Goal: Task Accomplishment & Management: Use online tool/utility

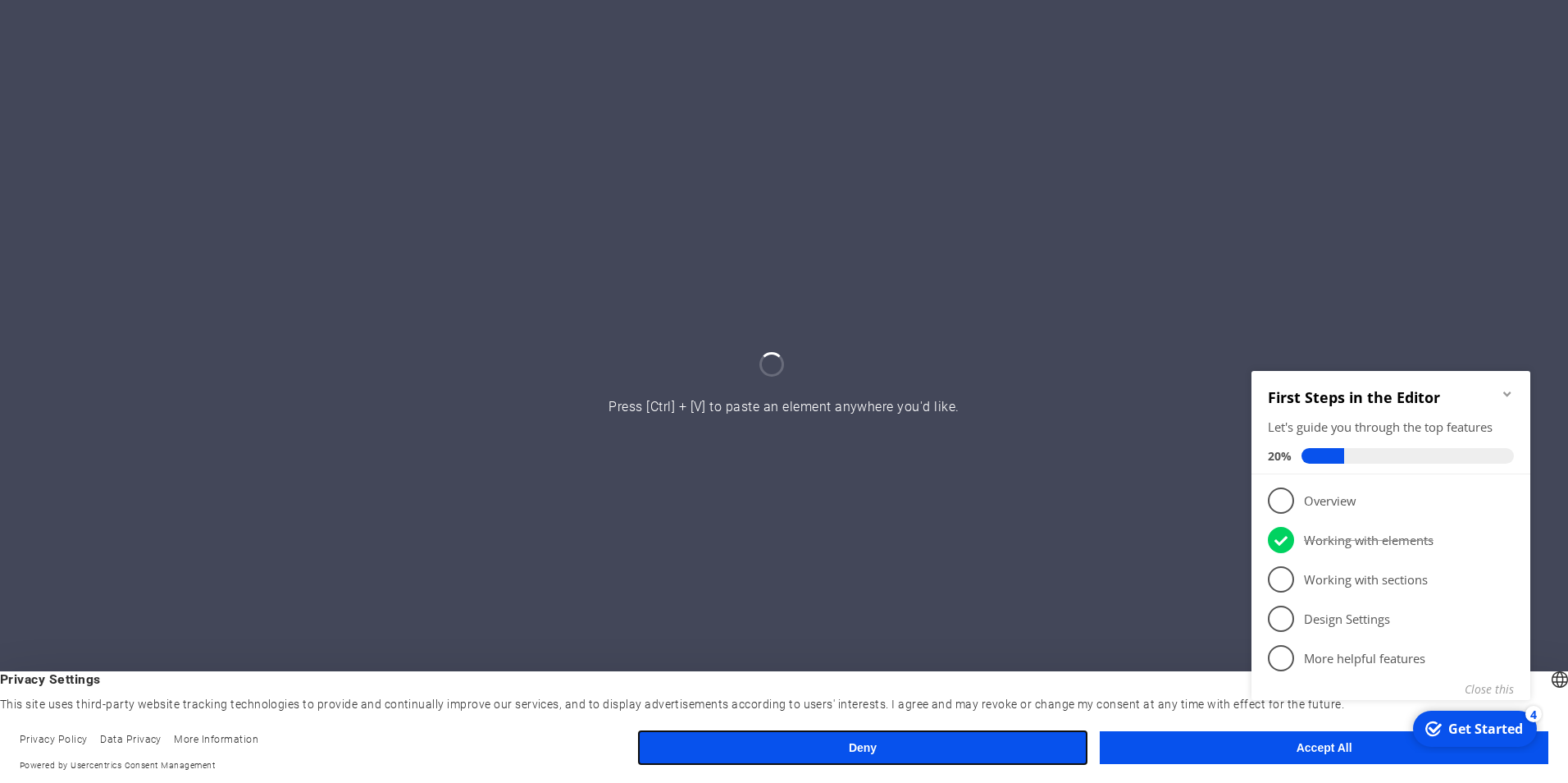
click at [773, 761] on button "Deny" at bounding box center [864, 747] width 449 height 33
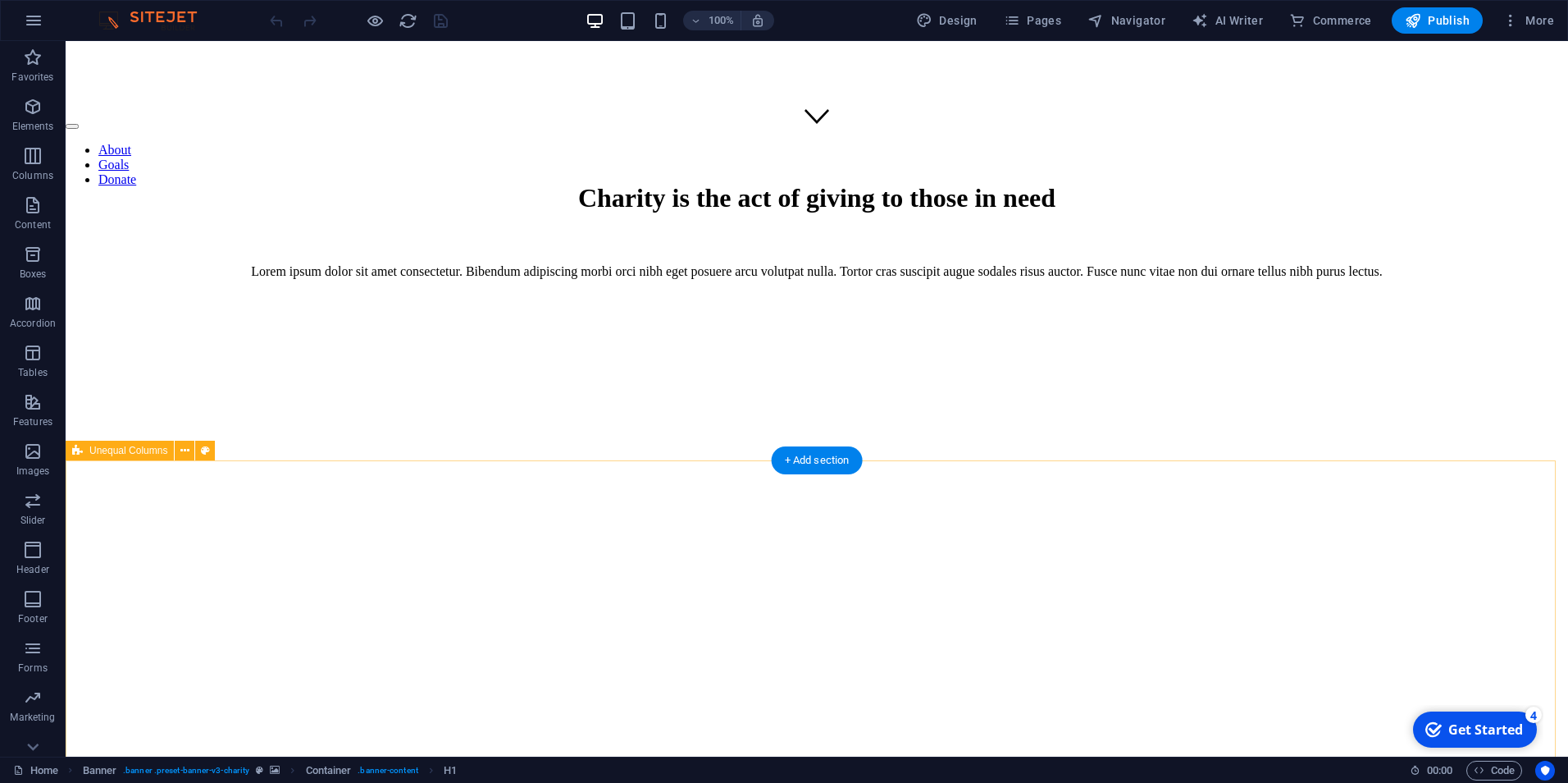
scroll to position [410, 0]
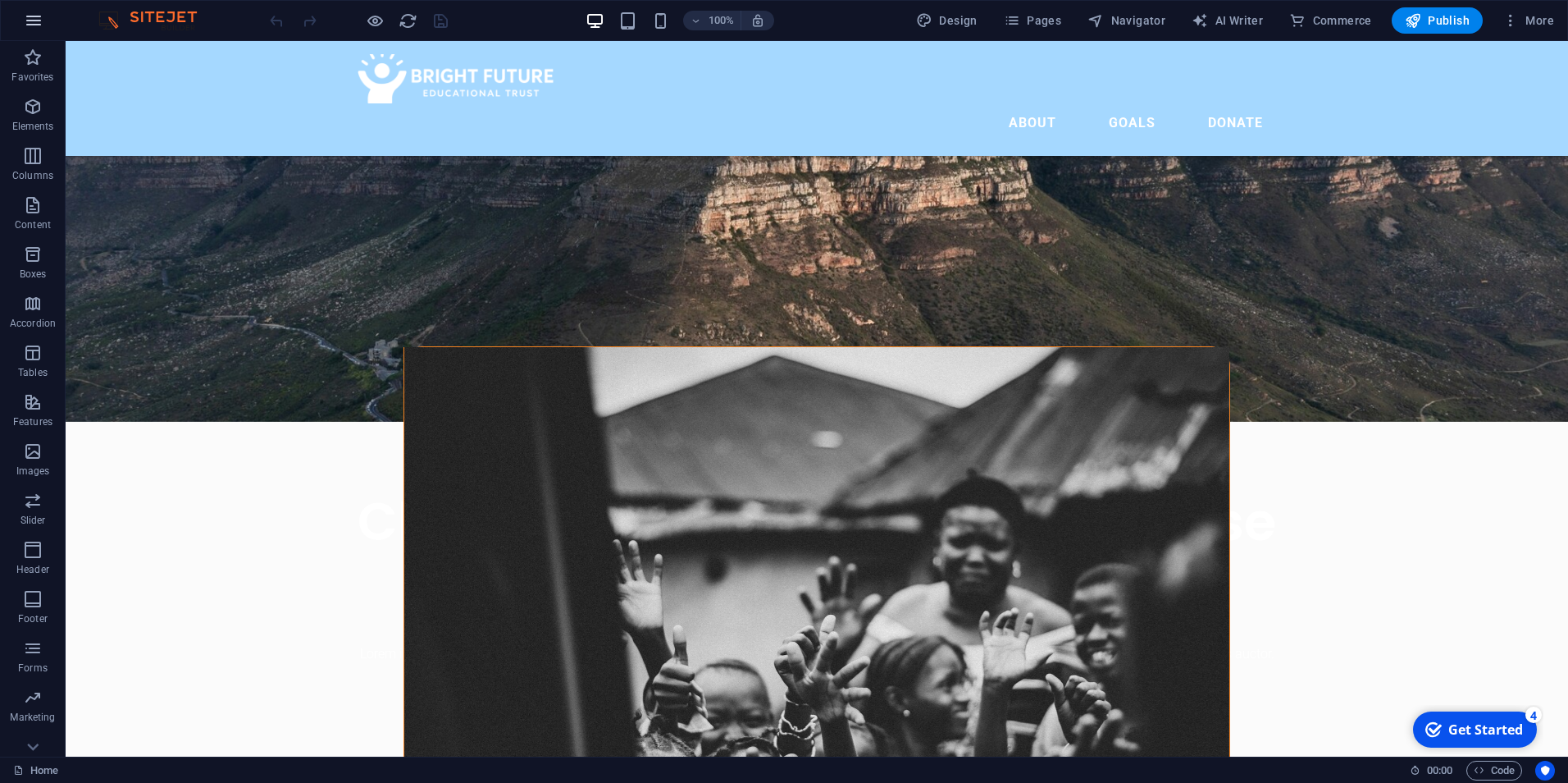
click at [17, 25] on button "button" at bounding box center [33, 20] width 40 height 40
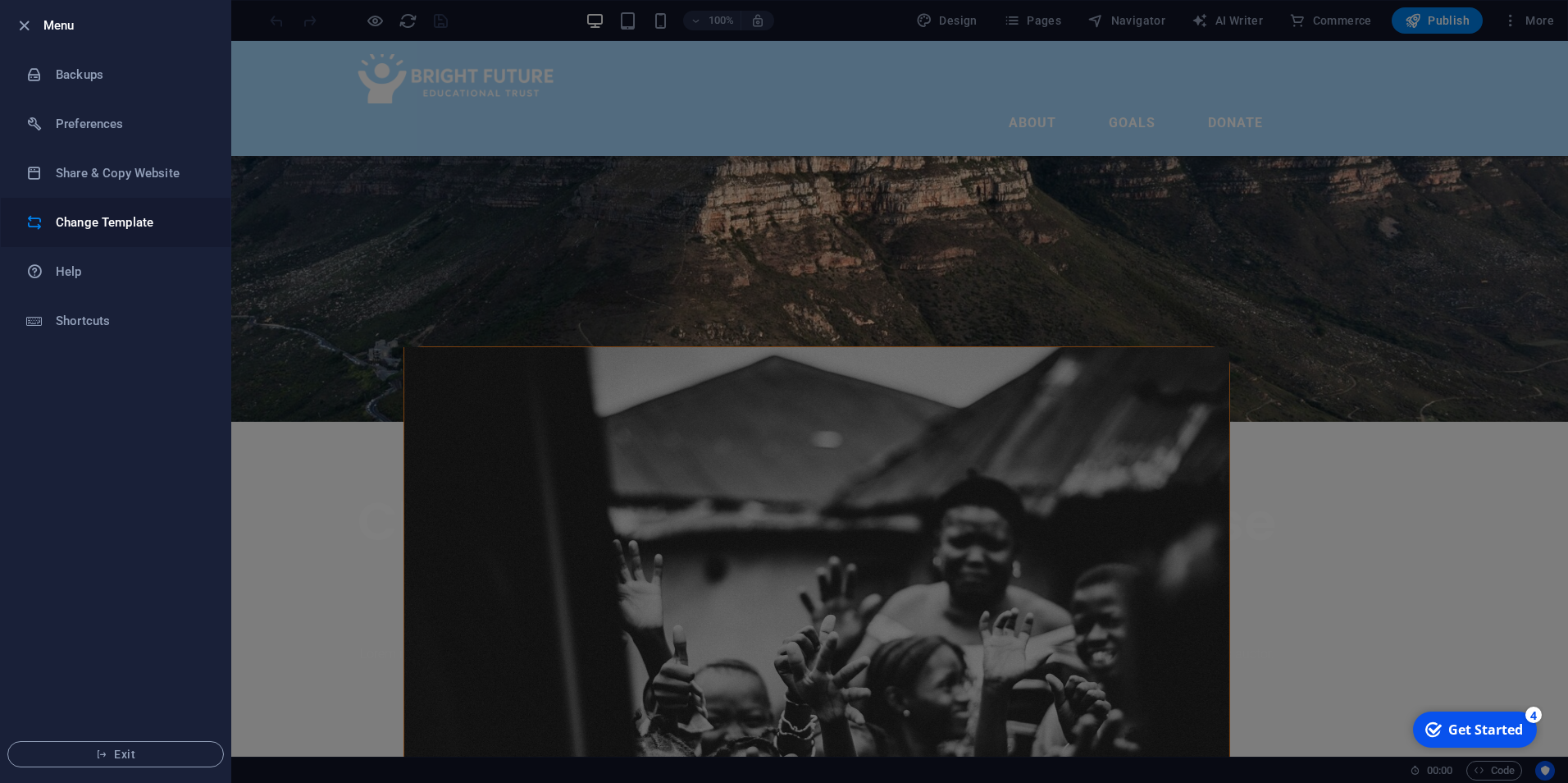
click at [79, 213] on h6 "Change Template" at bounding box center [132, 222] width 152 height 19
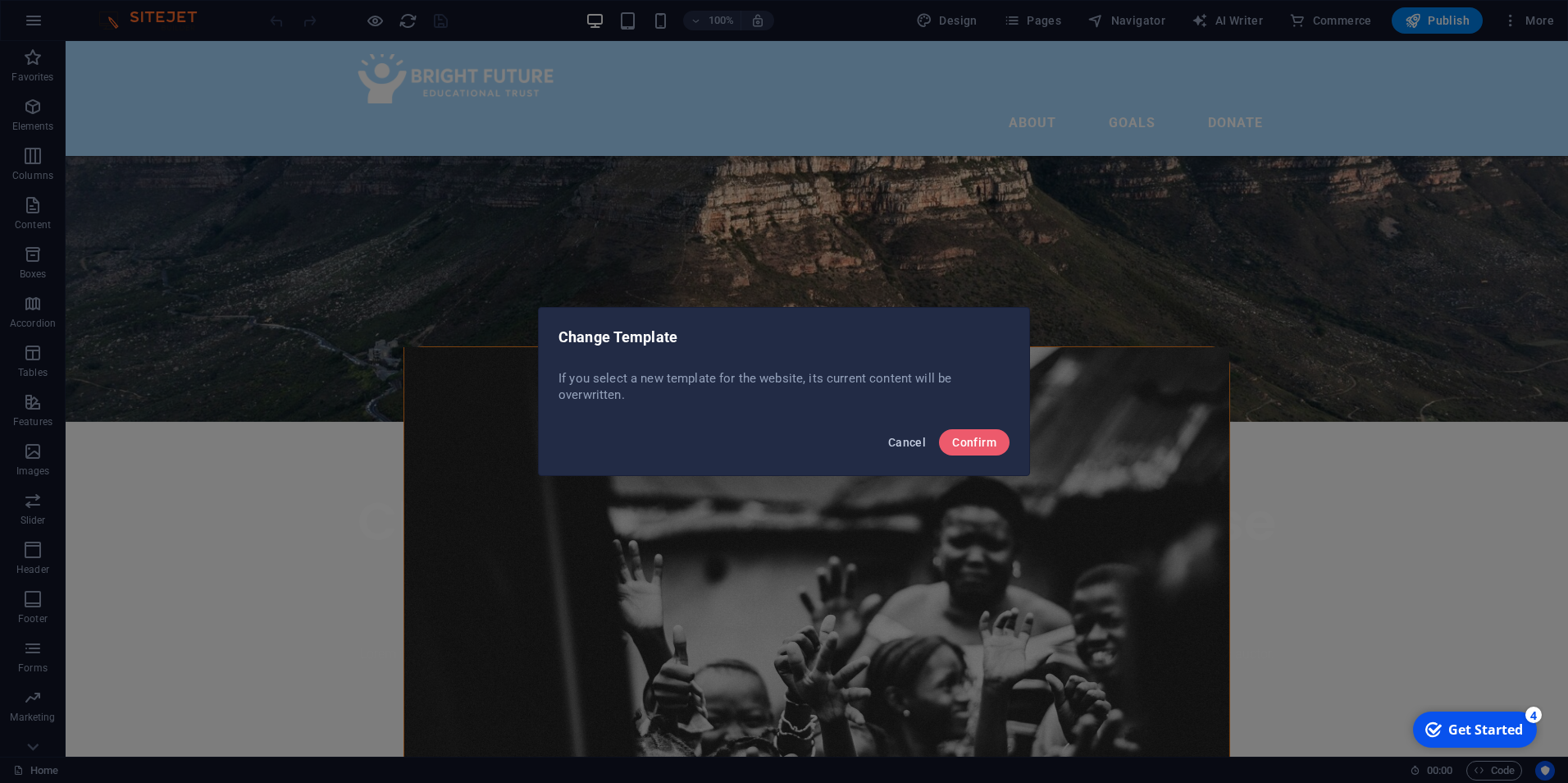
drag, startPoint x: 898, startPoint y: 447, endPoint x: 531, endPoint y: 340, distance: 382.3
click at [898, 447] on span "Cancel" at bounding box center [907, 442] width 38 height 13
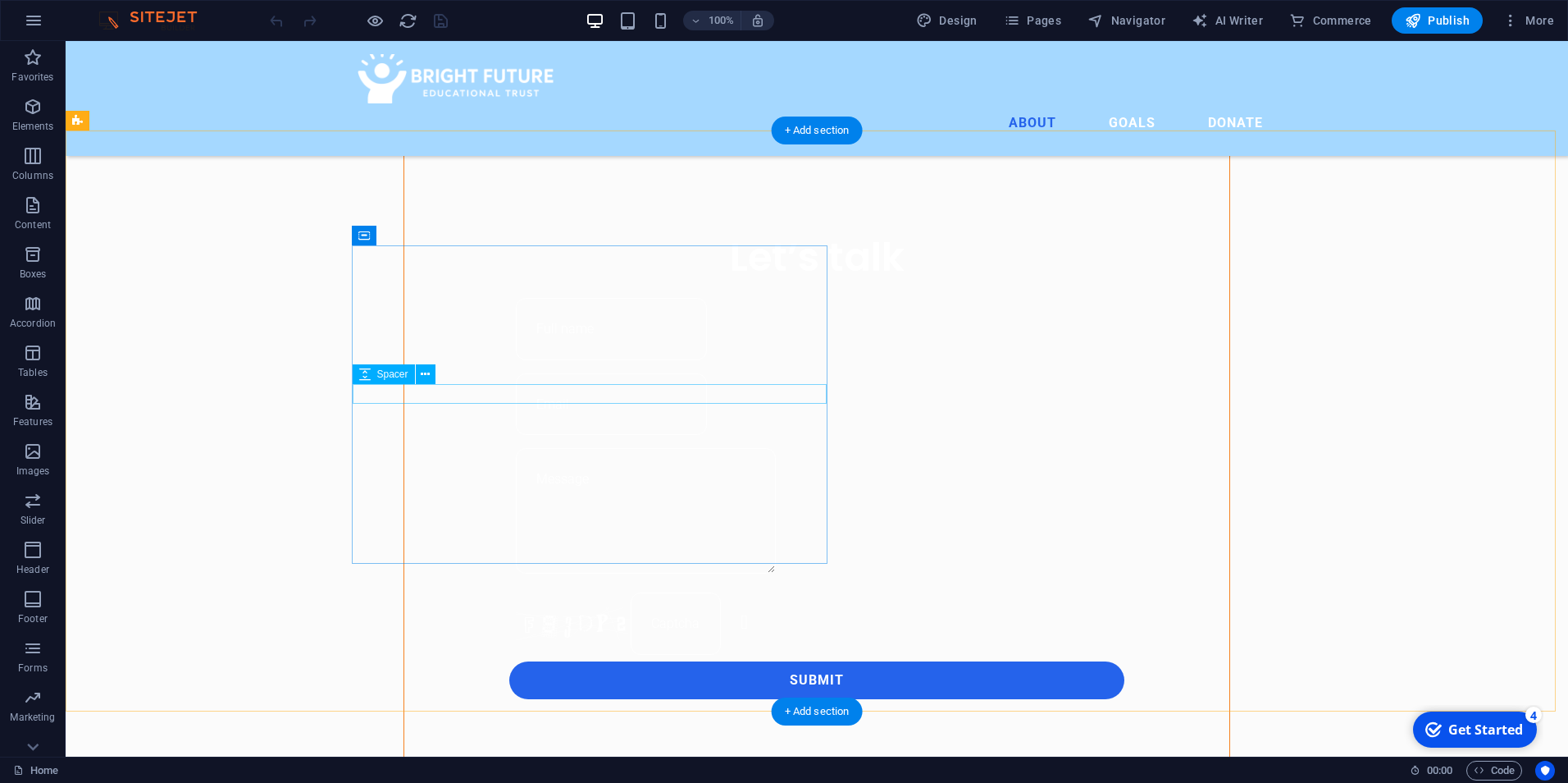
scroll to position [903, 0]
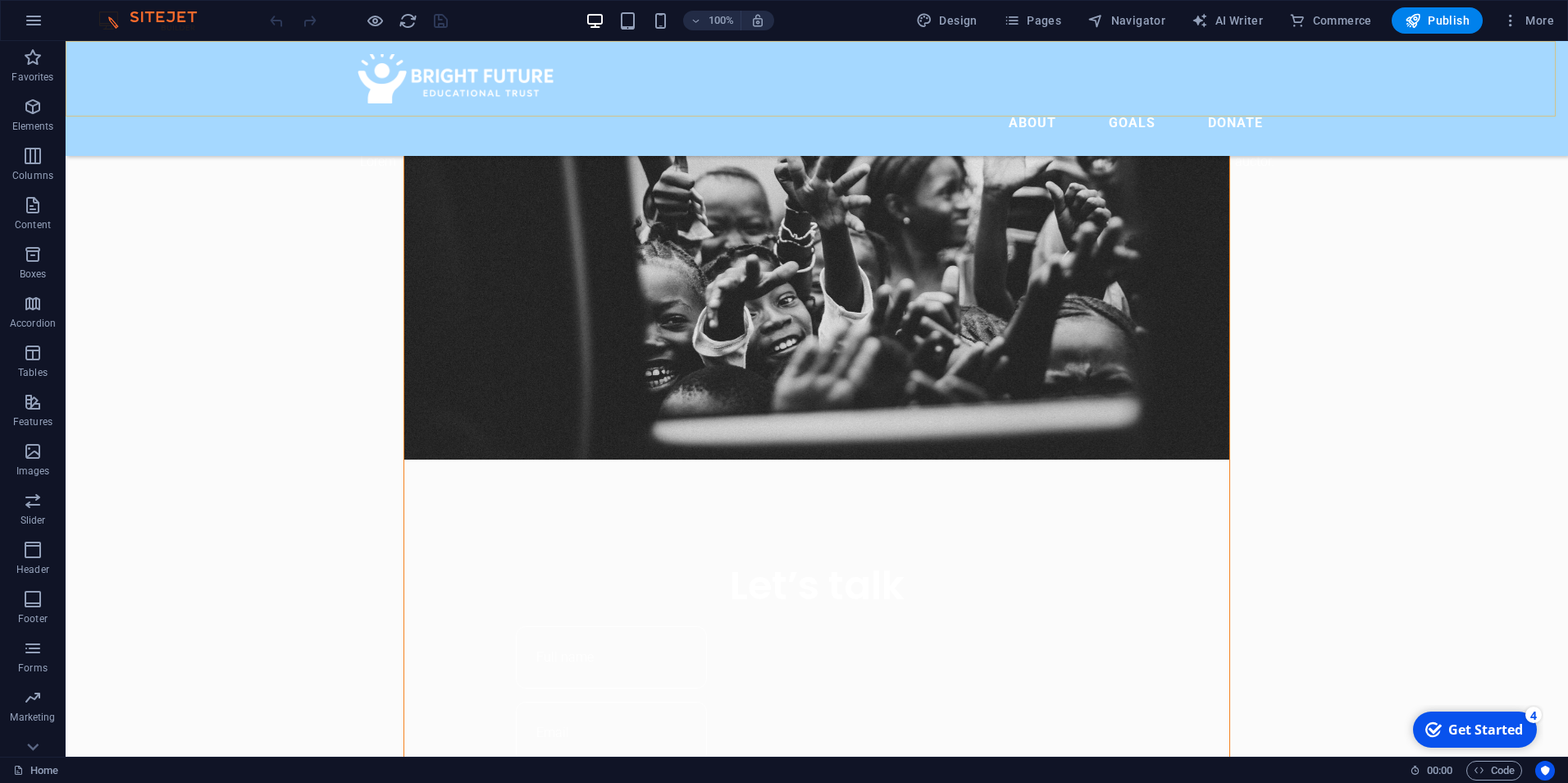
click at [181, 78] on div "About Goals Donate" at bounding box center [816, 98] width 1502 height 115
select select "header"
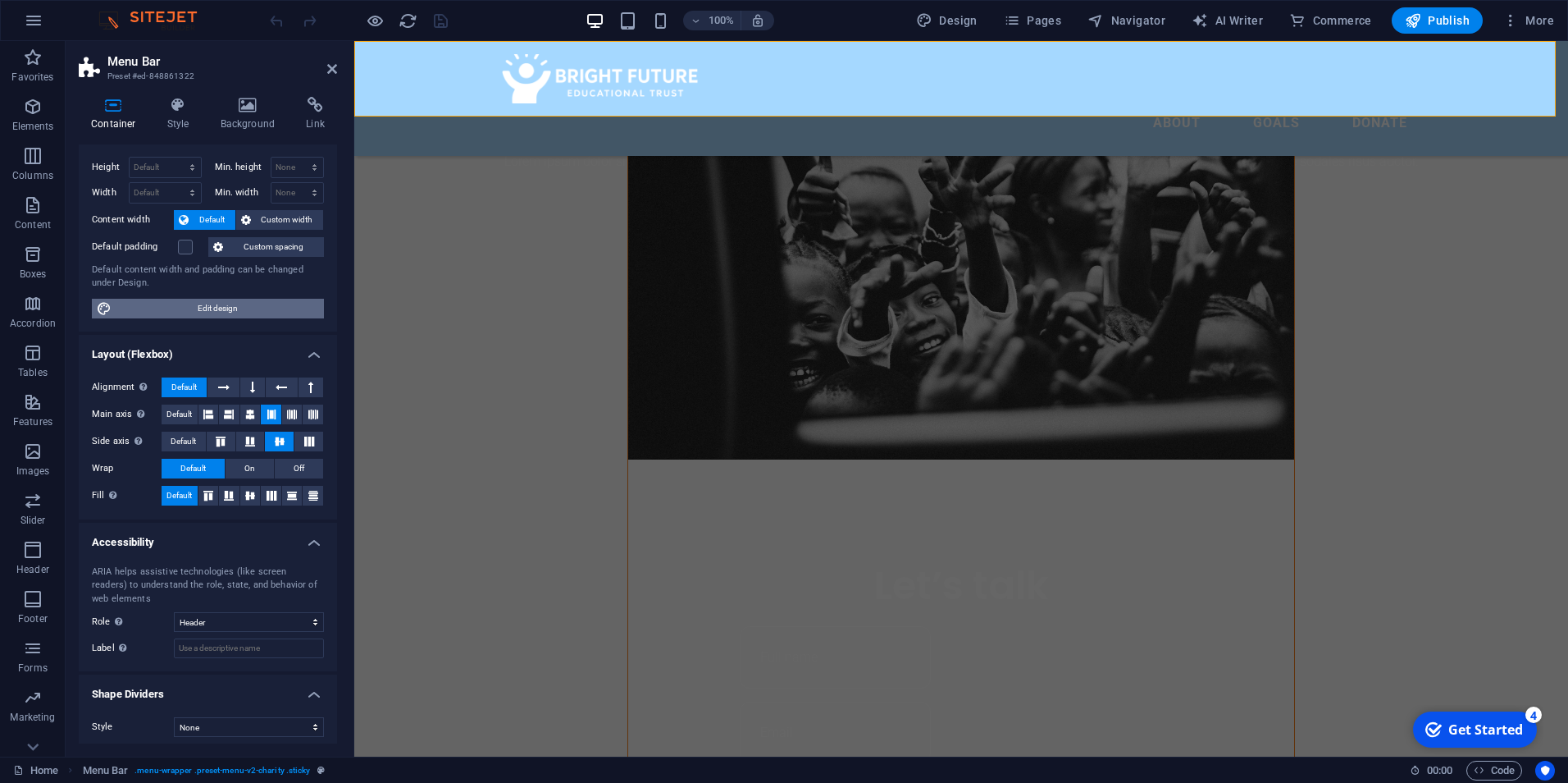
scroll to position [37, 0]
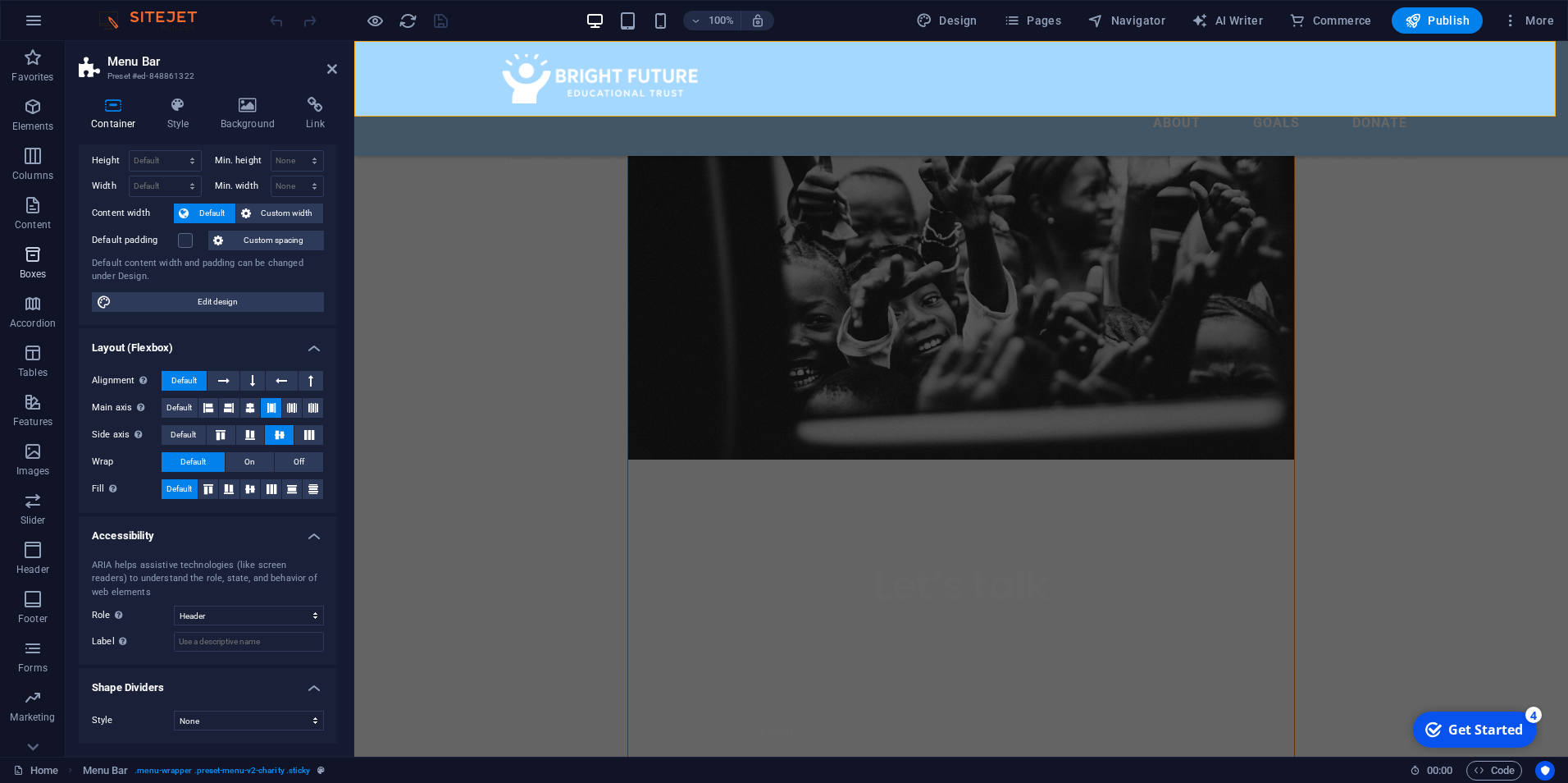
click at [60, 250] on span "Boxes" at bounding box center [32, 264] width 65 height 40
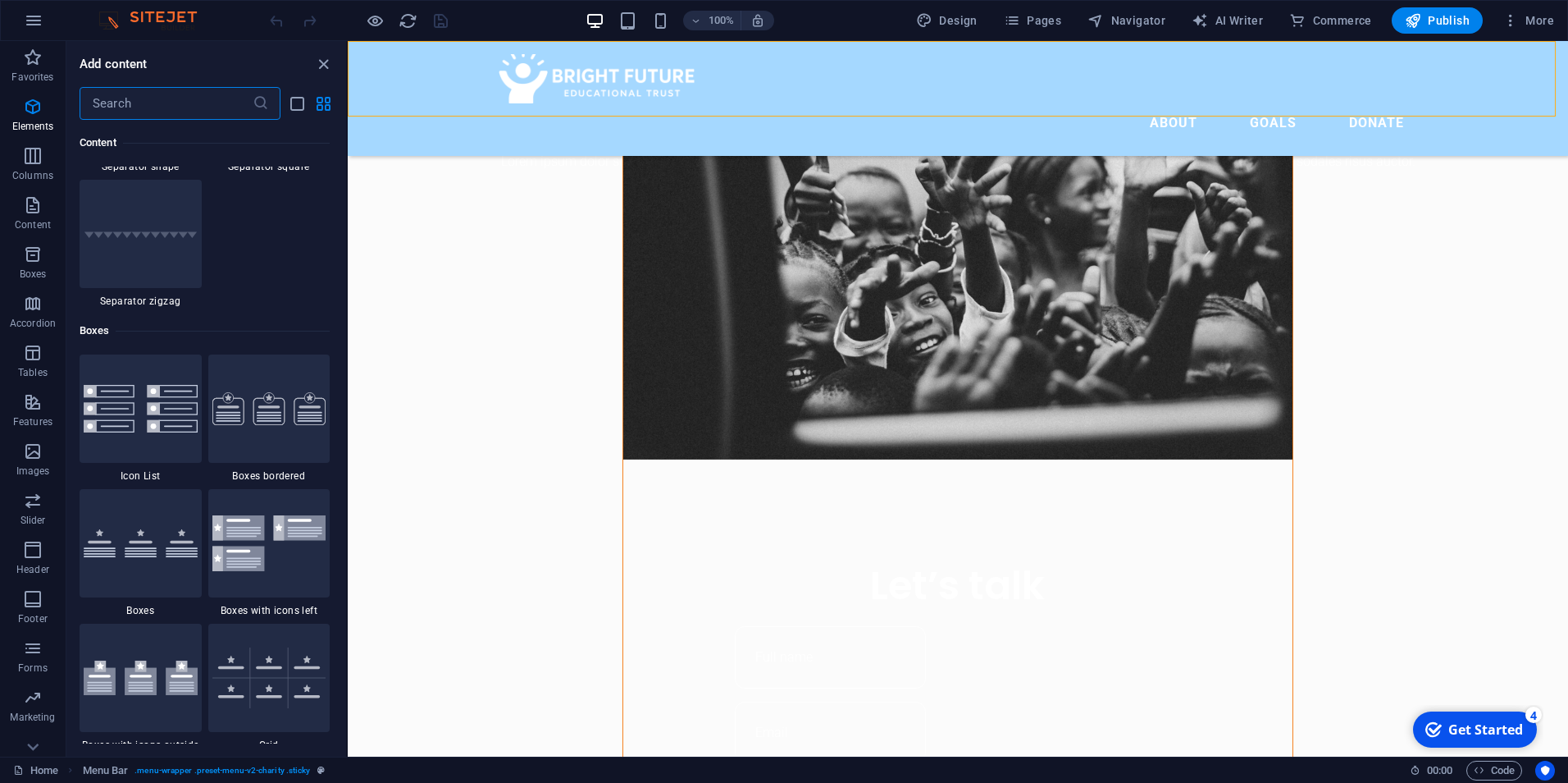
scroll to position [4525, 0]
